Goal: Task Accomplishment & Management: Use online tool/utility

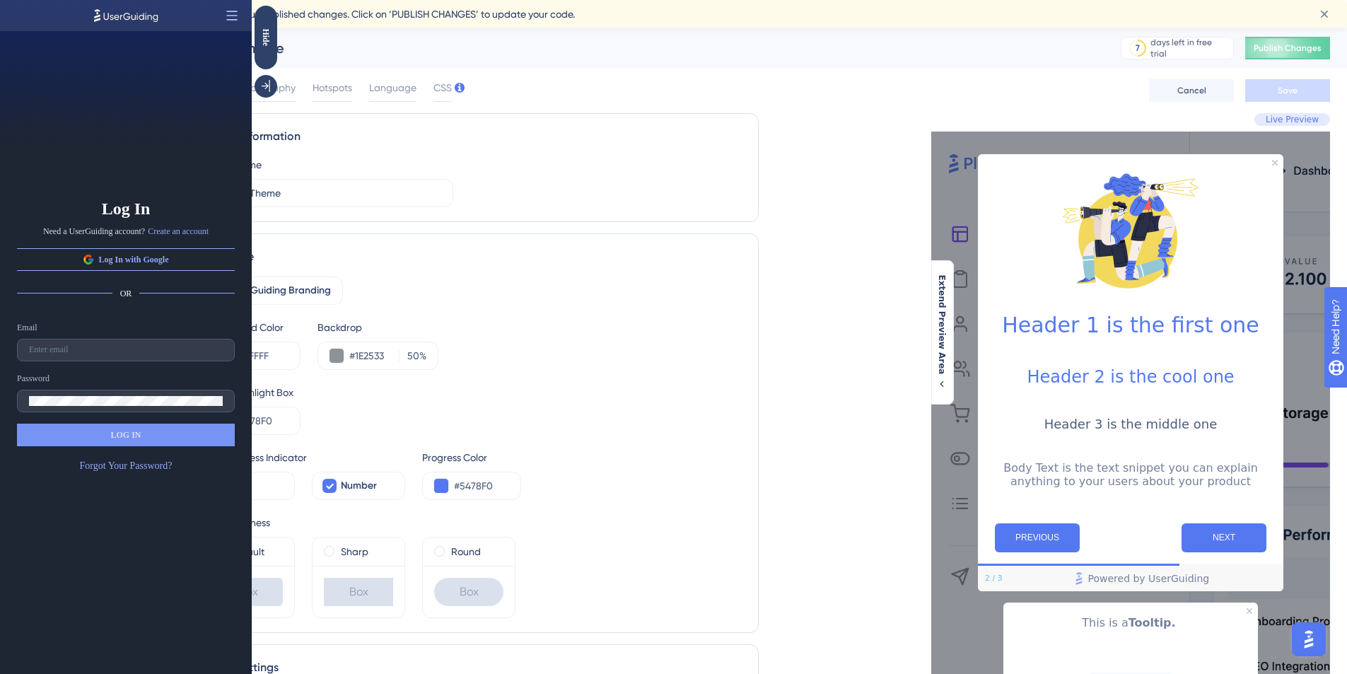
click at [231, 18] on icon at bounding box center [232, 15] width 14 height 14
click at [187, 46] on span "Close the Builder" at bounding box center [177, 50] width 59 height 11
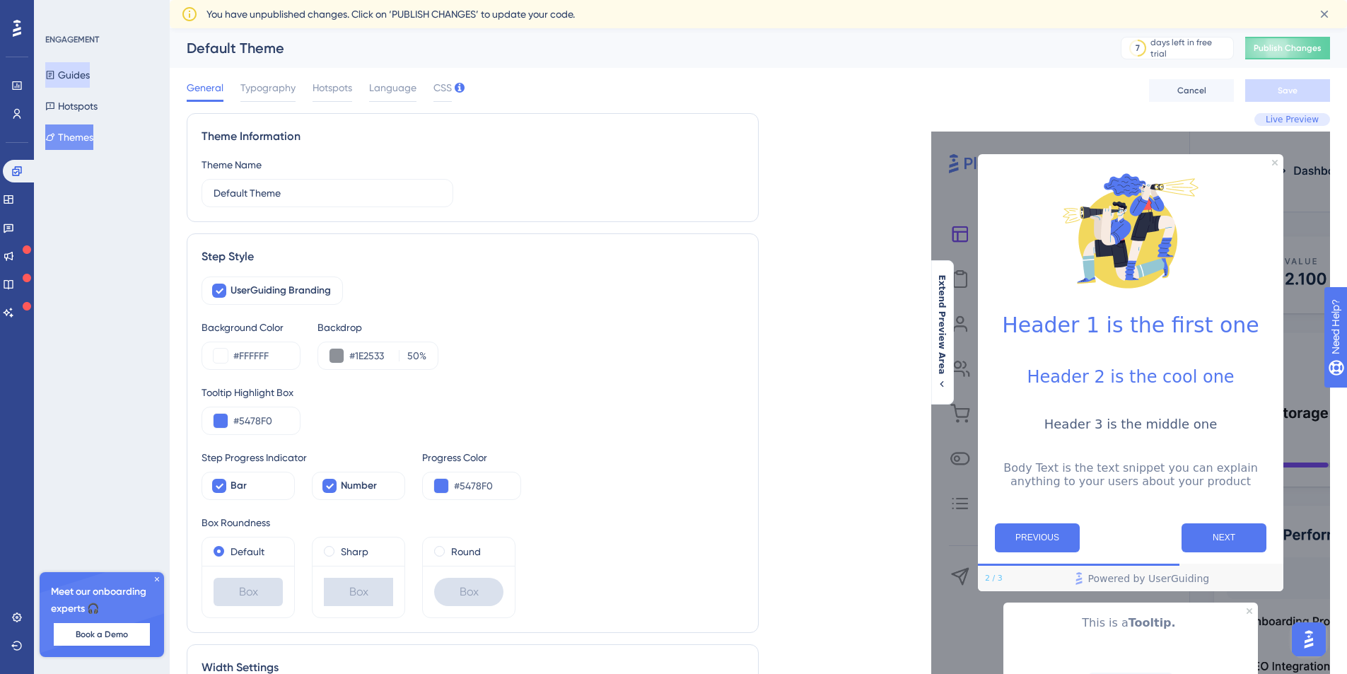
click at [81, 75] on button "Guides" at bounding box center [67, 74] width 45 height 25
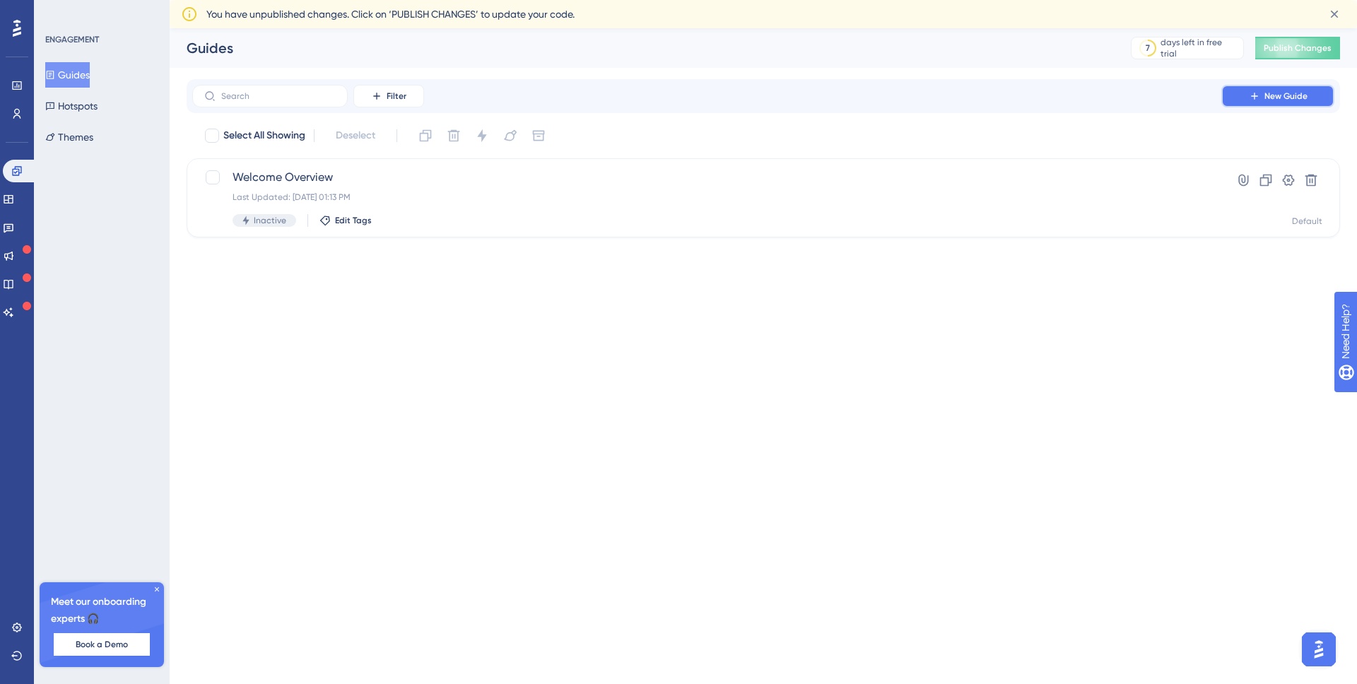
click at [1263, 94] on button "New Guide" at bounding box center [1278, 96] width 113 height 23
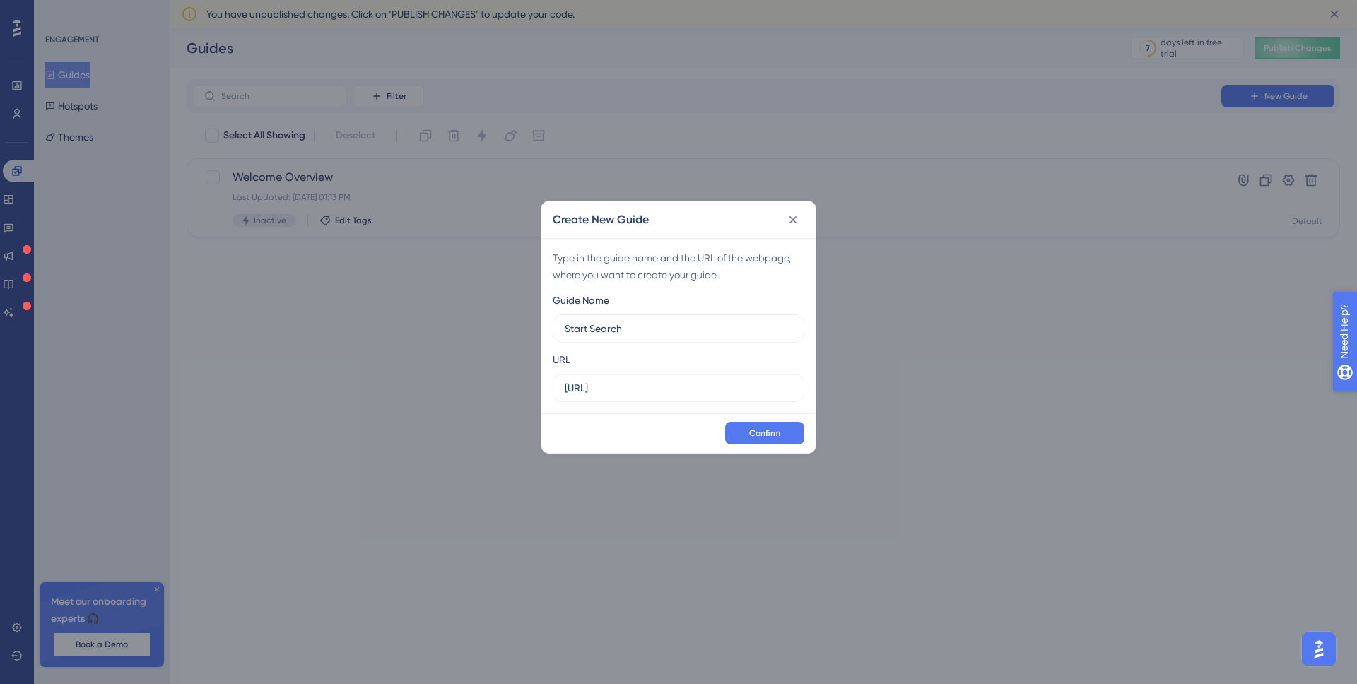
type input "Start Search"
drag, startPoint x: 682, startPoint y: 386, endPoint x: 525, endPoint y: 384, distance: 157.0
click at [525, 384] on div "Create New Guide Type in the guide name and the URL of the webpage, where you w…" at bounding box center [678, 342] width 1357 height 684
paste input "/dashboard/assessment-input"
drag, startPoint x: 795, startPoint y: 388, endPoint x: 539, endPoint y: 370, distance: 255.8
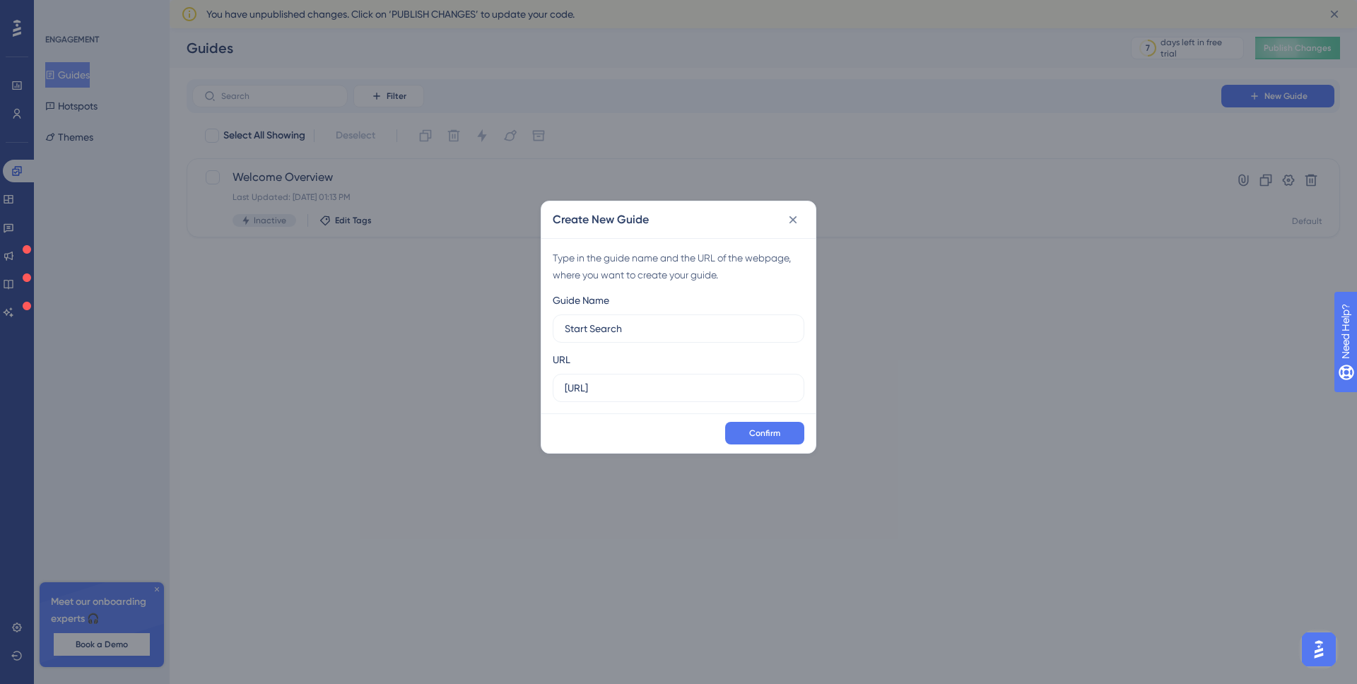
click at [542, 370] on div "Type in the guide name and the URL of the webpage, where you want to create you…" at bounding box center [679, 325] width 274 height 175
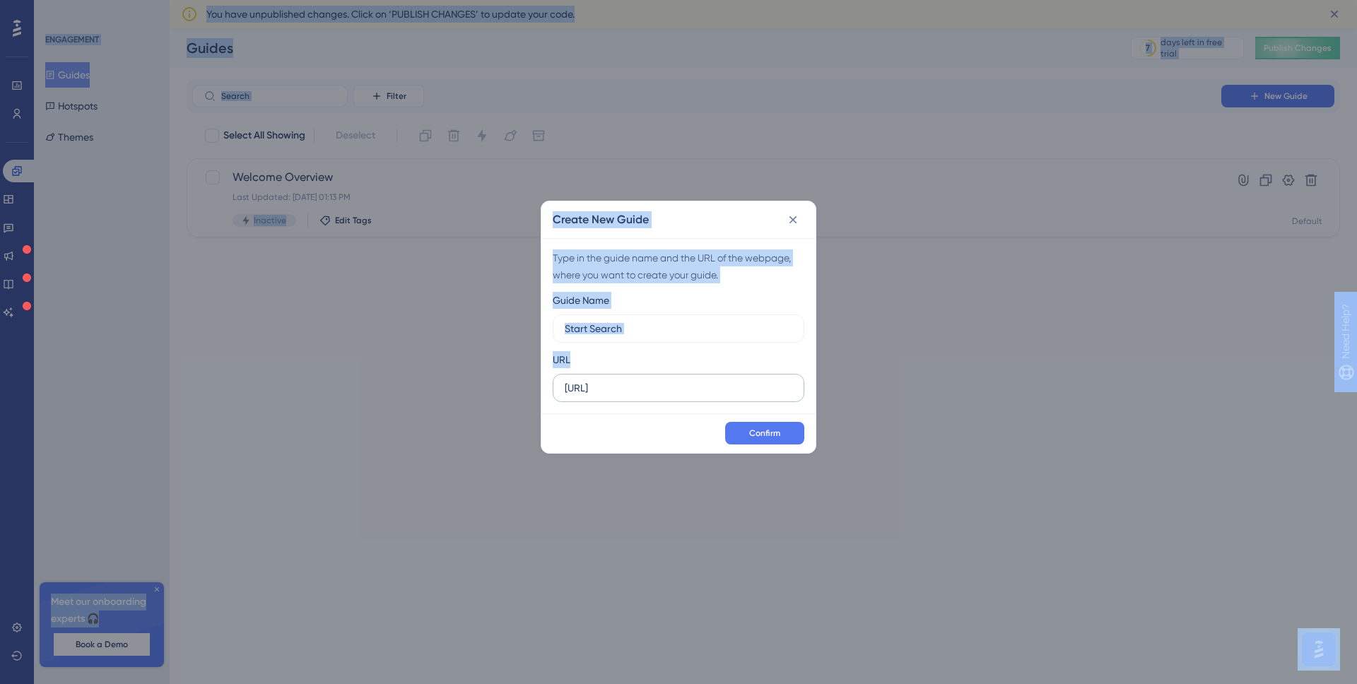
click at [646, 386] on input "https://www.sc0red.ai/dashboard/assessment-input" at bounding box center [679, 388] width 228 height 16
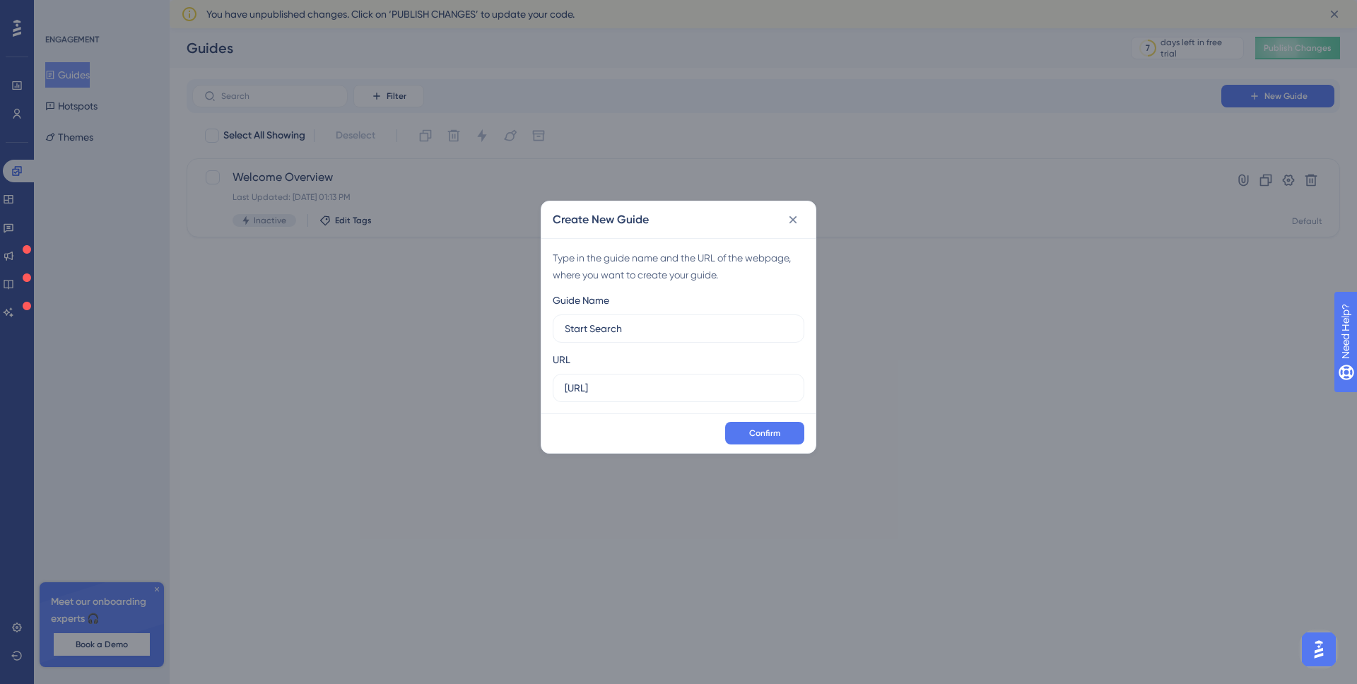
drag, startPoint x: 561, startPoint y: 390, endPoint x: 812, endPoint y: 390, distance: 250.3
click at [812, 390] on div "Type in the guide name and the URL of the webpage, where you want to create you…" at bounding box center [679, 325] width 274 height 175
click at [664, 282] on div "Type in the guide name and the URL of the webpage, where you want to create you…" at bounding box center [679, 267] width 252 height 34
drag, startPoint x: 695, startPoint y: 390, endPoint x: 580, endPoint y: 390, distance: 114.5
click at [580, 390] on input "https://www.sc0red.ai/dashboard/assessment-input" at bounding box center [679, 388] width 228 height 16
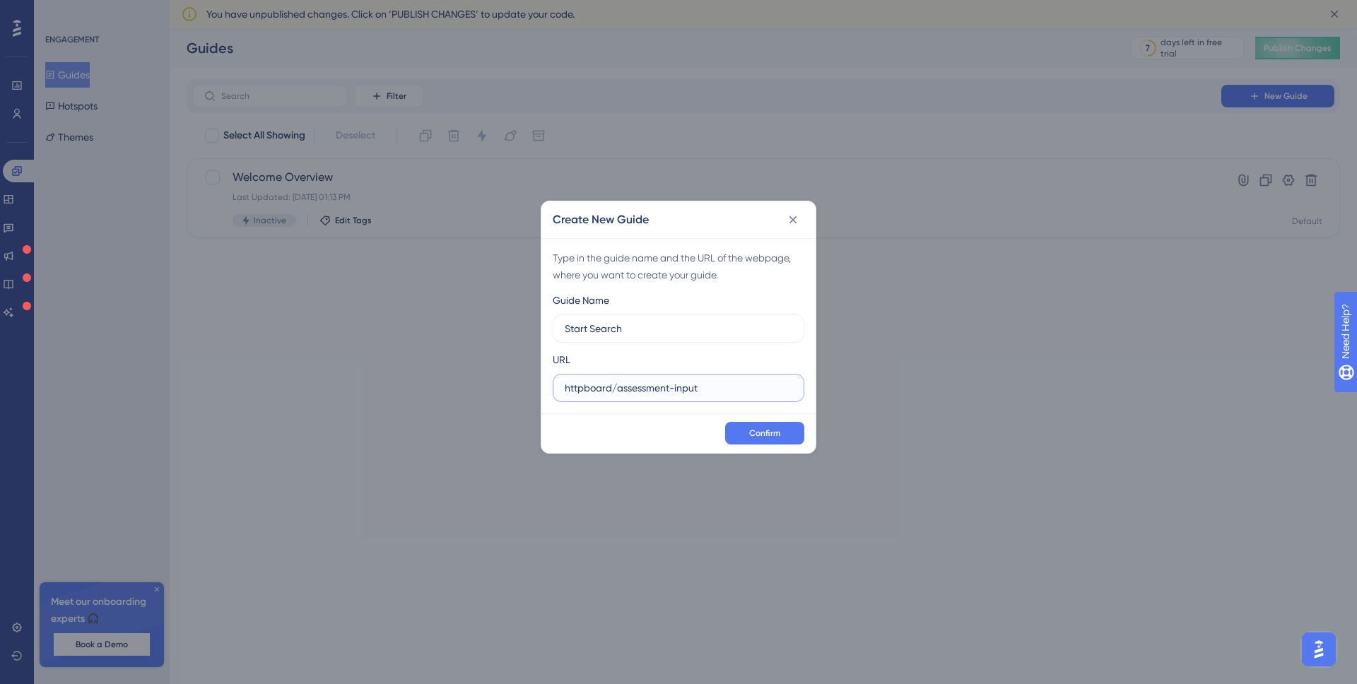
drag, startPoint x: 715, startPoint y: 390, endPoint x: 550, endPoint y: 390, distance: 165.4
click at [551, 390] on div "Type in the guide name and the URL of the webpage, where you want to create you…" at bounding box center [679, 325] width 274 height 175
paste input "s://www.sc0red.ai/dashboard"
type input "https://www.sc0red.ai/dashboard"
click at [638, 438] on div "Confirm" at bounding box center [679, 434] width 274 height 40
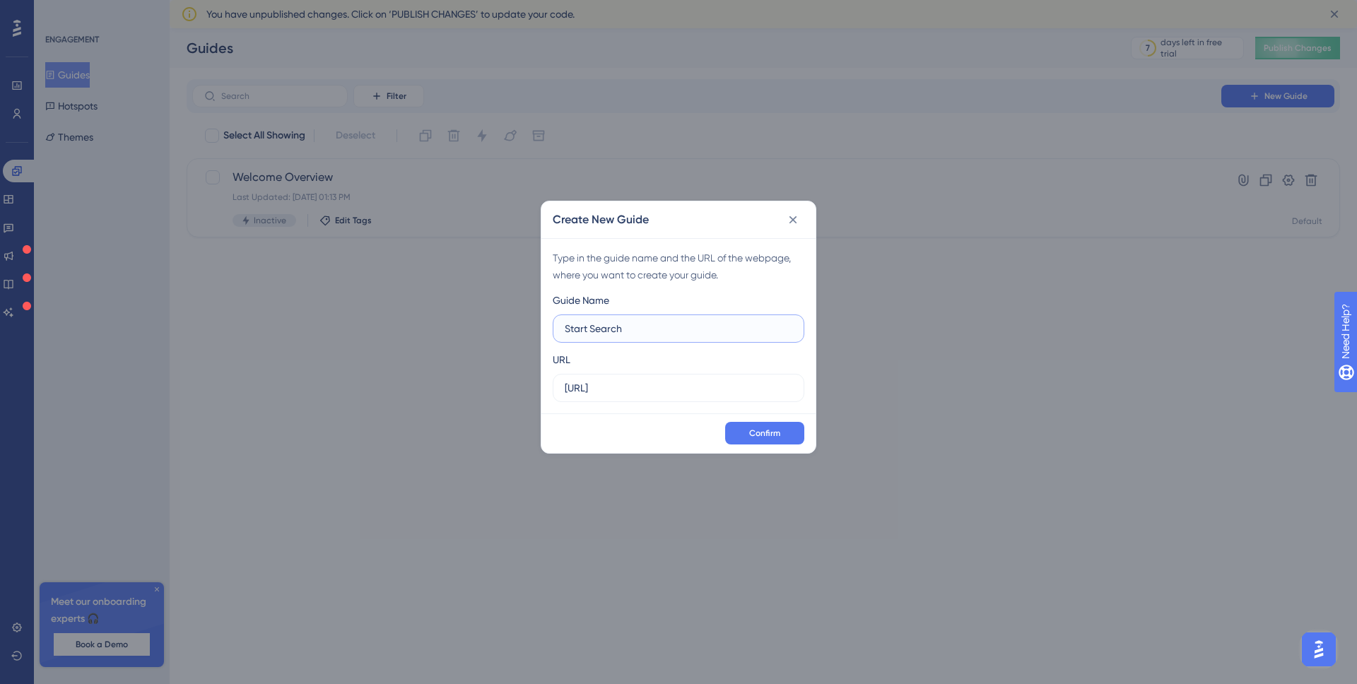
drag, startPoint x: 632, startPoint y: 332, endPoint x: 554, endPoint y: 332, distance: 78.5
click at [554, 332] on label "Start Search" at bounding box center [679, 329] width 252 height 28
type input "Welcome"
click at [757, 435] on span "Confirm" at bounding box center [764, 433] width 31 height 11
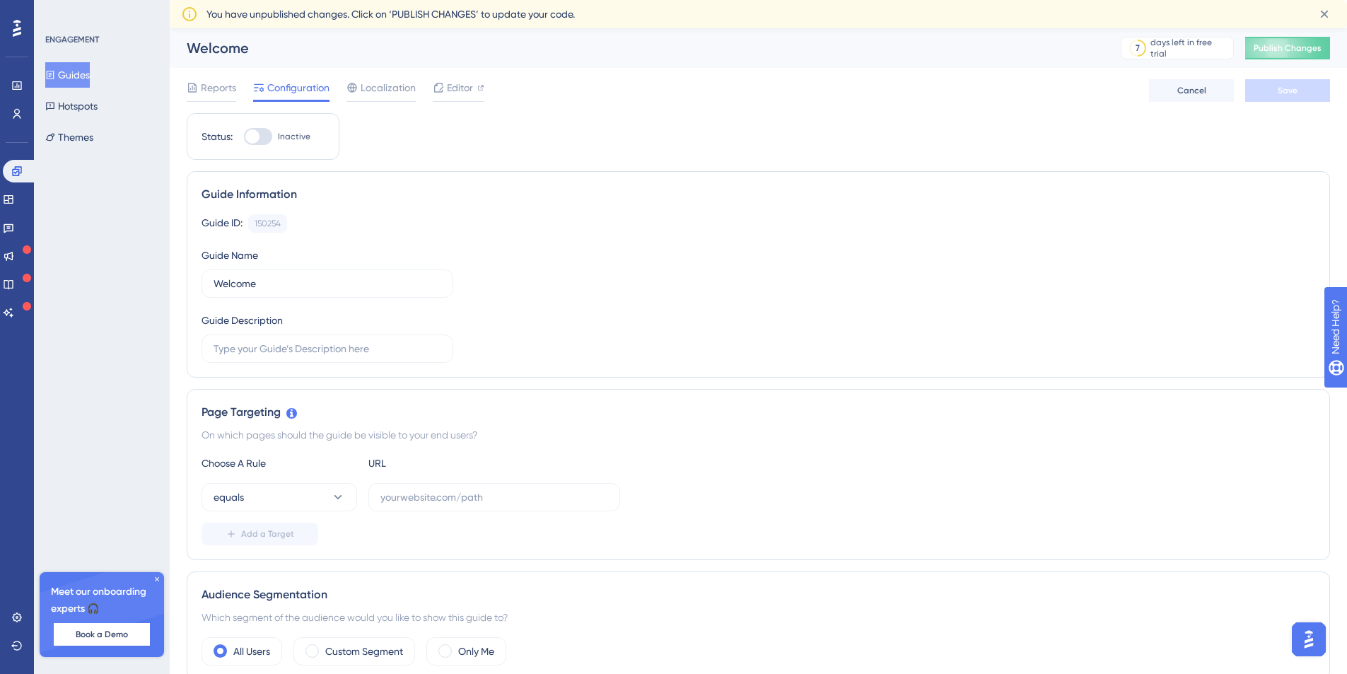
click at [72, 70] on button "Guides" at bounding box center [67, 74] width 45 height 25
